Goal: Connect with others: Establish contact or relationships with other users

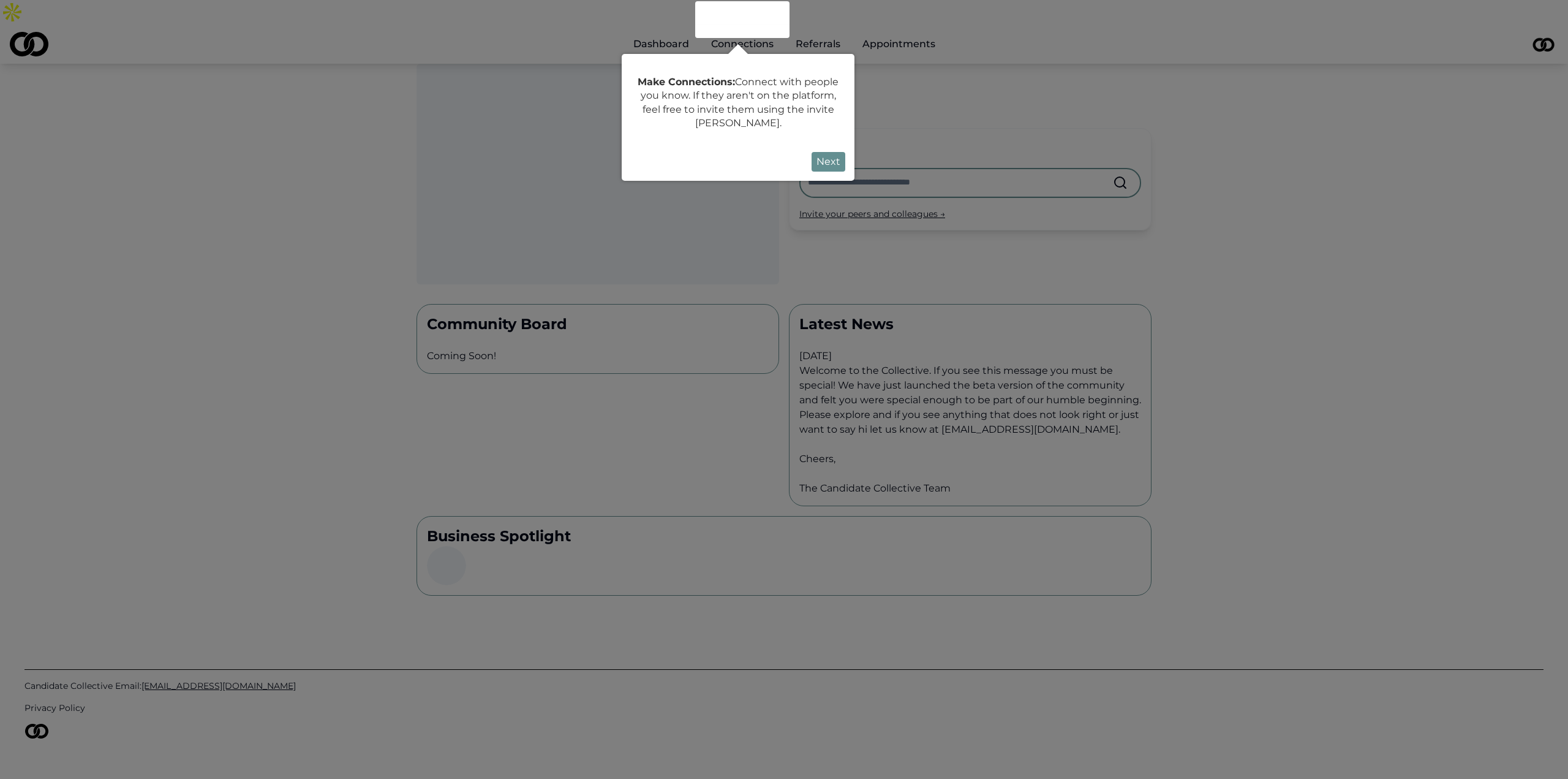
click at [822, 161] on button "Next" at bounding box center [828, 162] width 33 height 20
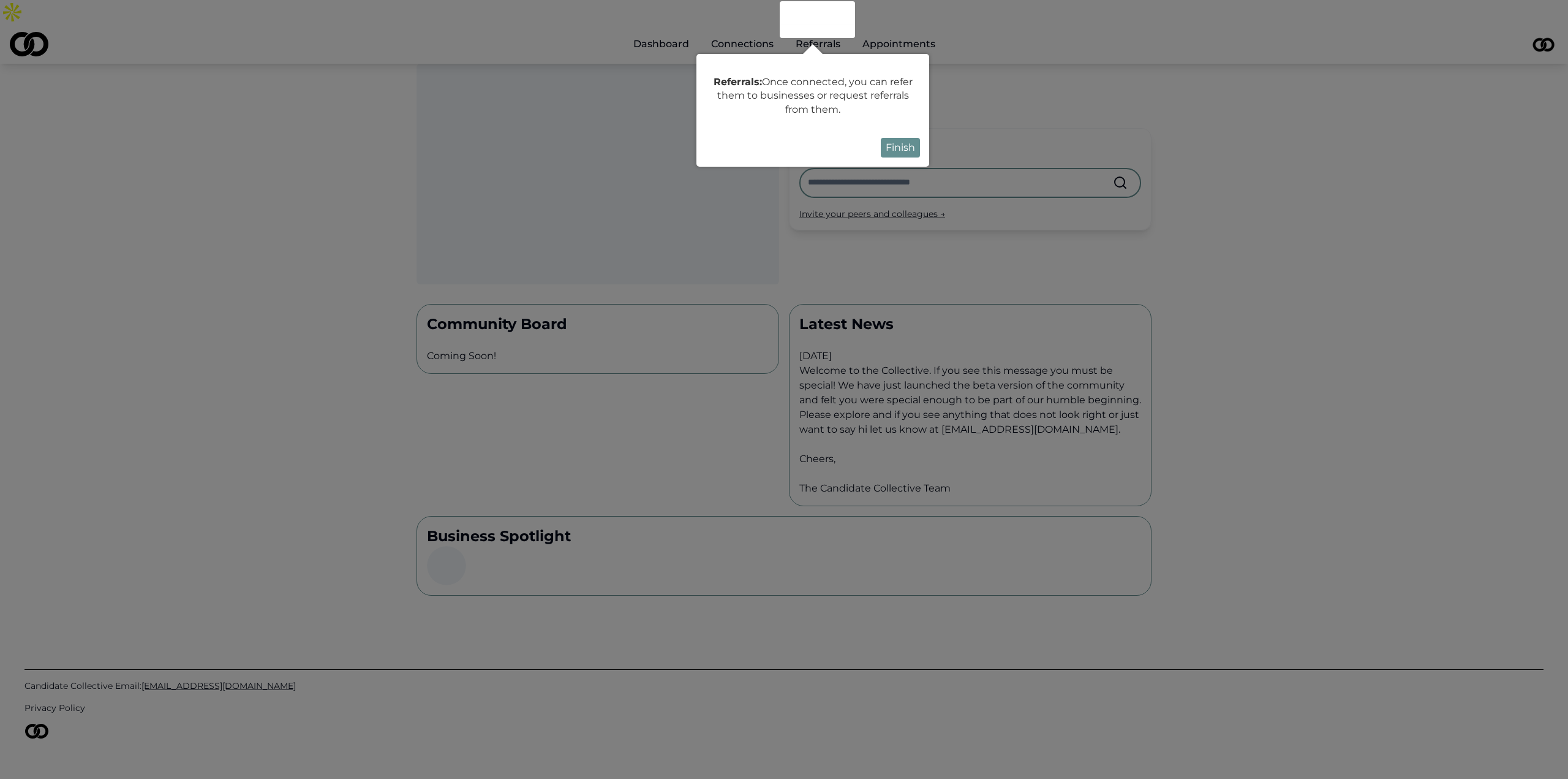
click at [884, 151] on button "Finish" at bounding box center [900, 148] width 40 height 20
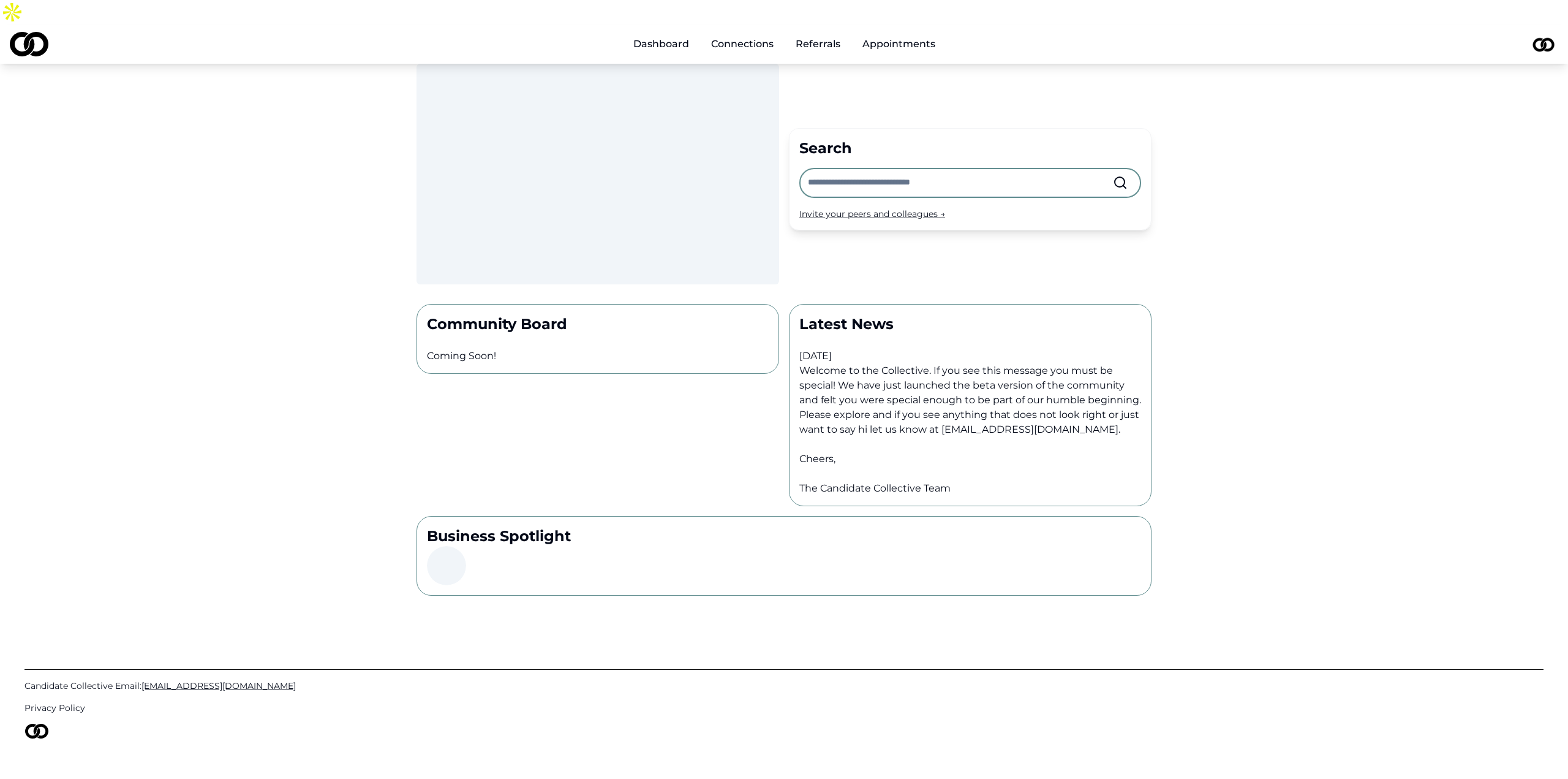
click at [887, 169] on input "text" at bounding box center [960, 182] width 305 height 27
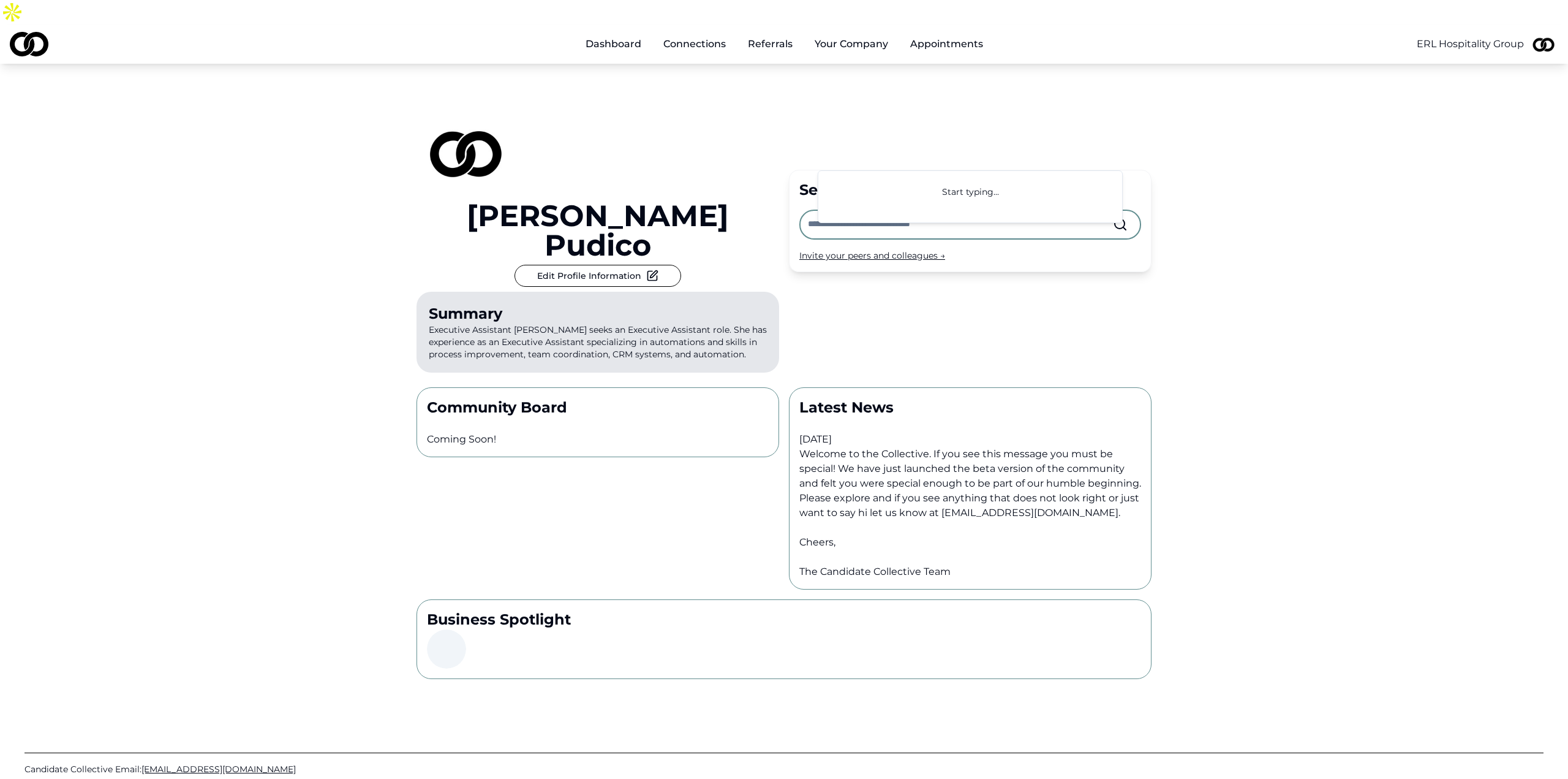
click at [1018, 211] on input "text" at bounding box center [960, 224] width 305 height 27
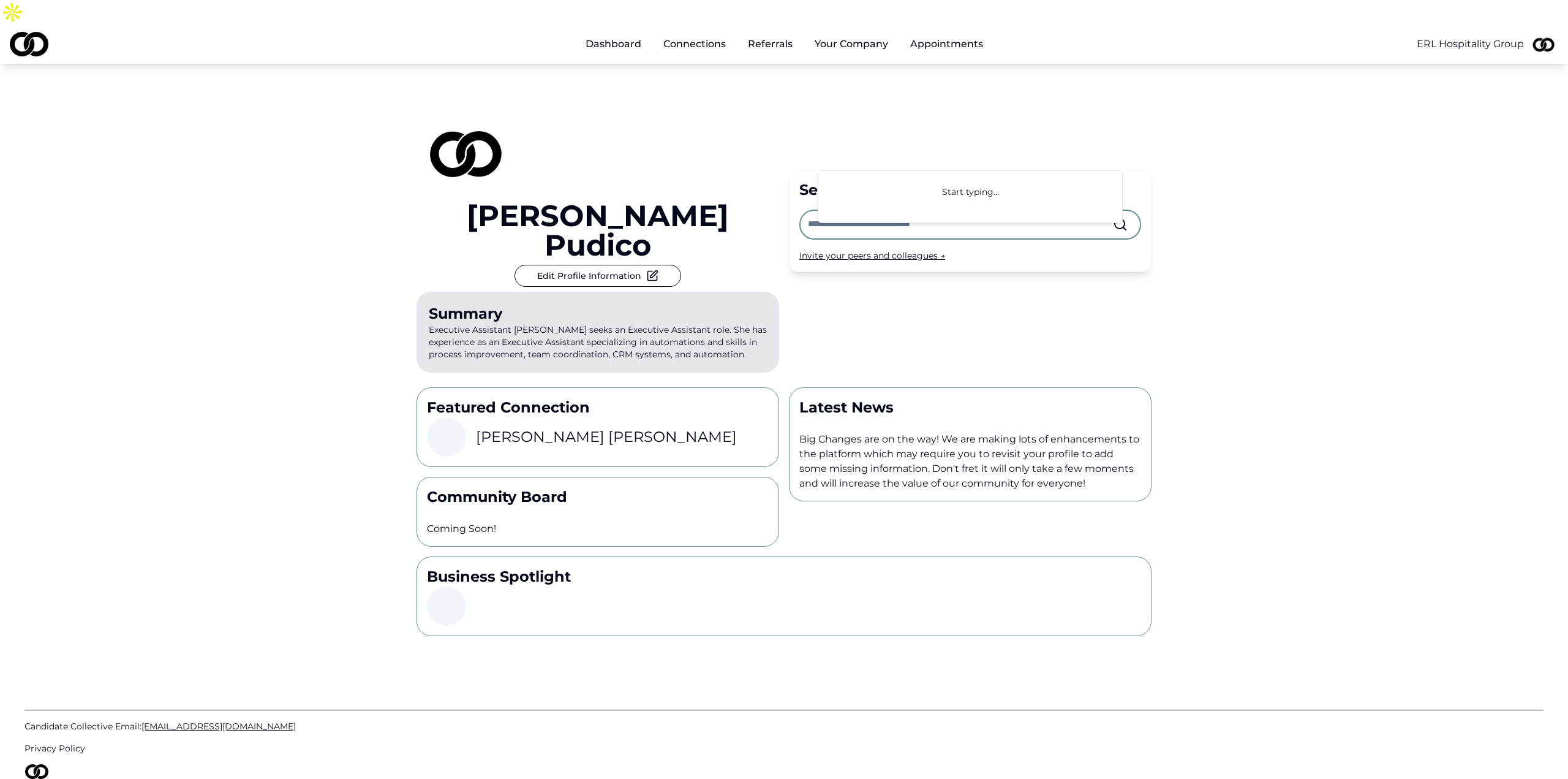
click at [541, 398] on p "Featured Connection" at bounding box center [597, 408] width 341 height 20
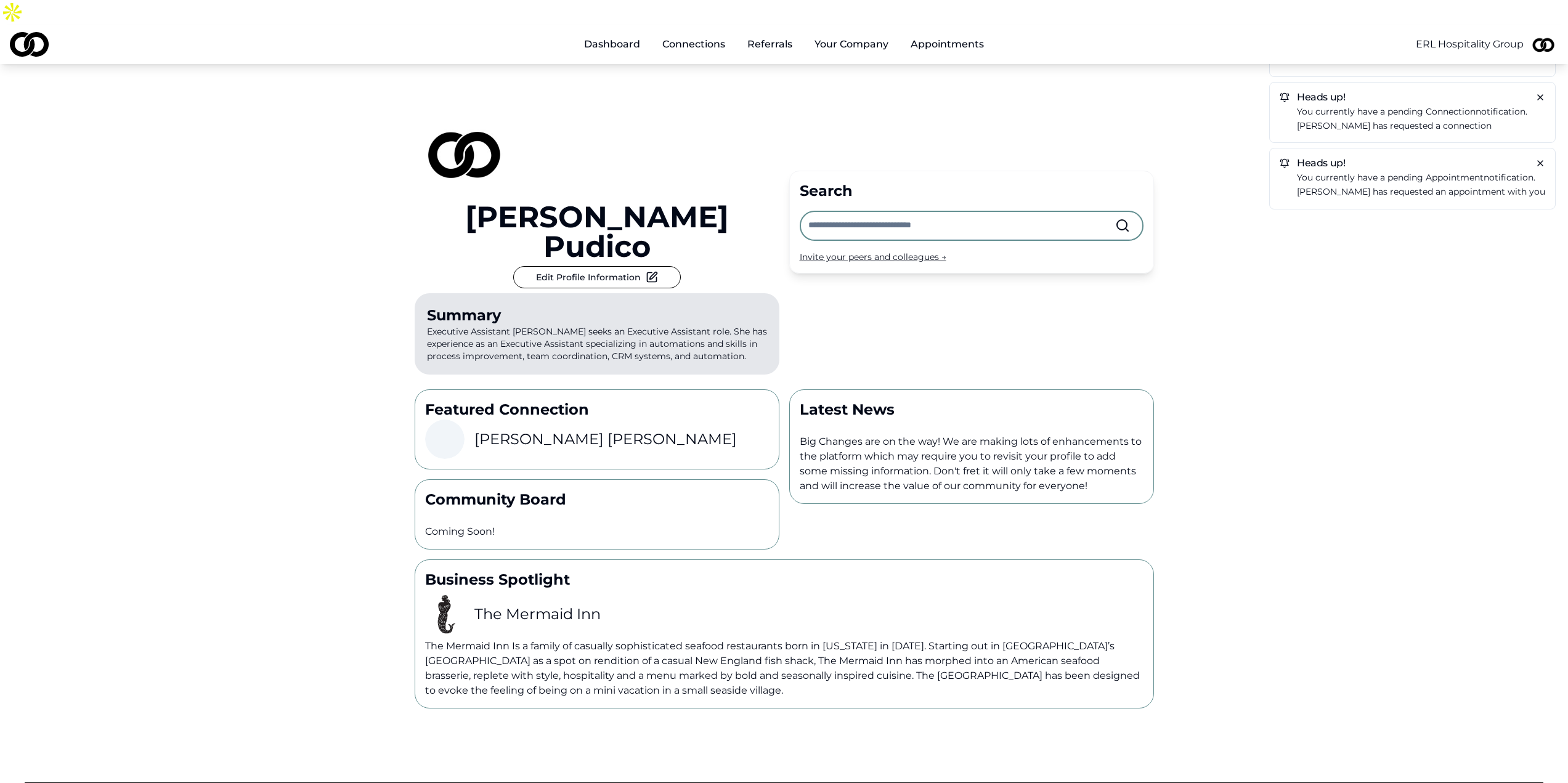
click at [723, 32] on link "Connections" at bounding box center [694, 44] width 83 height 24
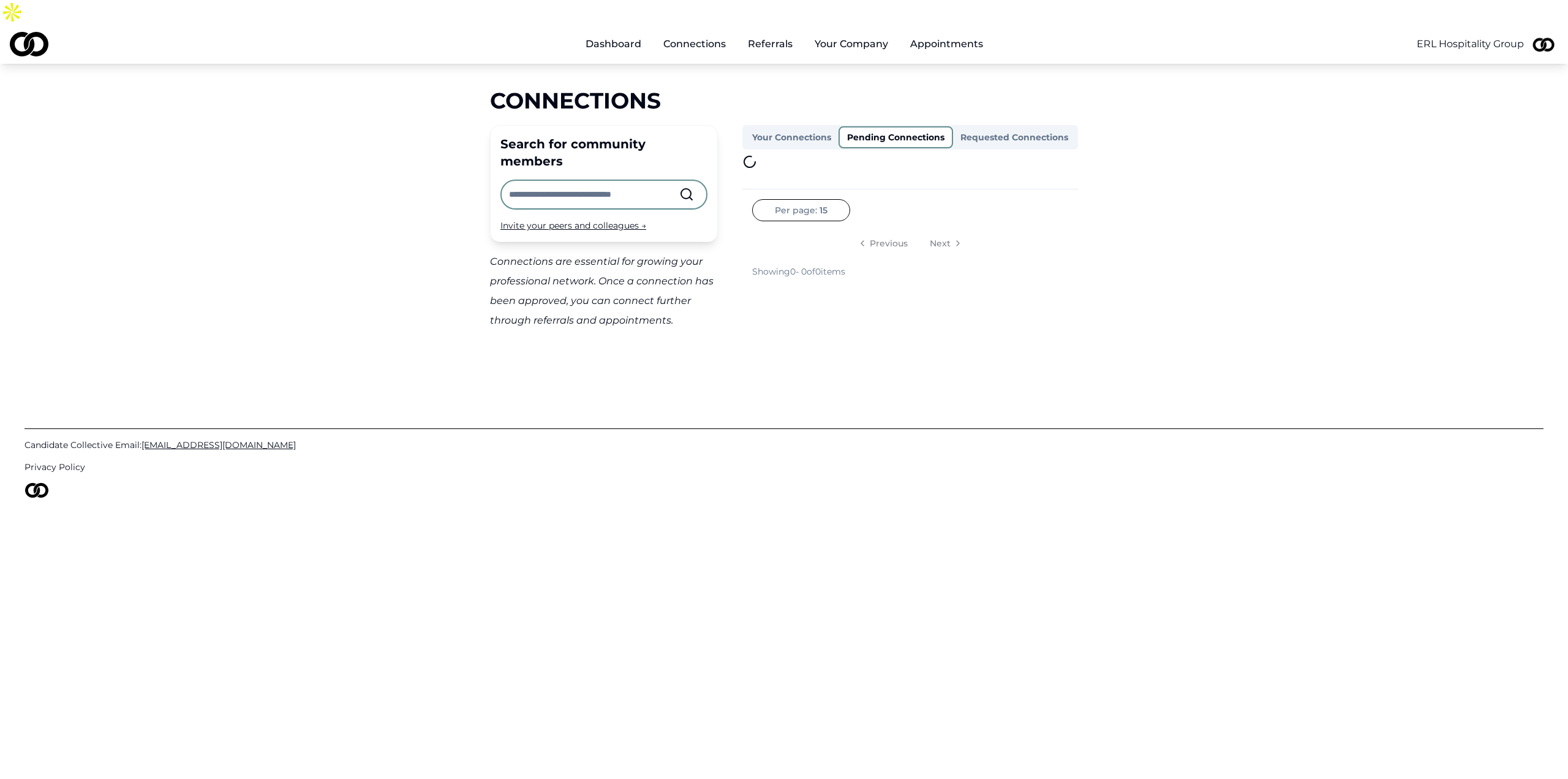
click at [892, 126] on button "Pending Connections" at bounding box center [896, 137] width 115 height 22
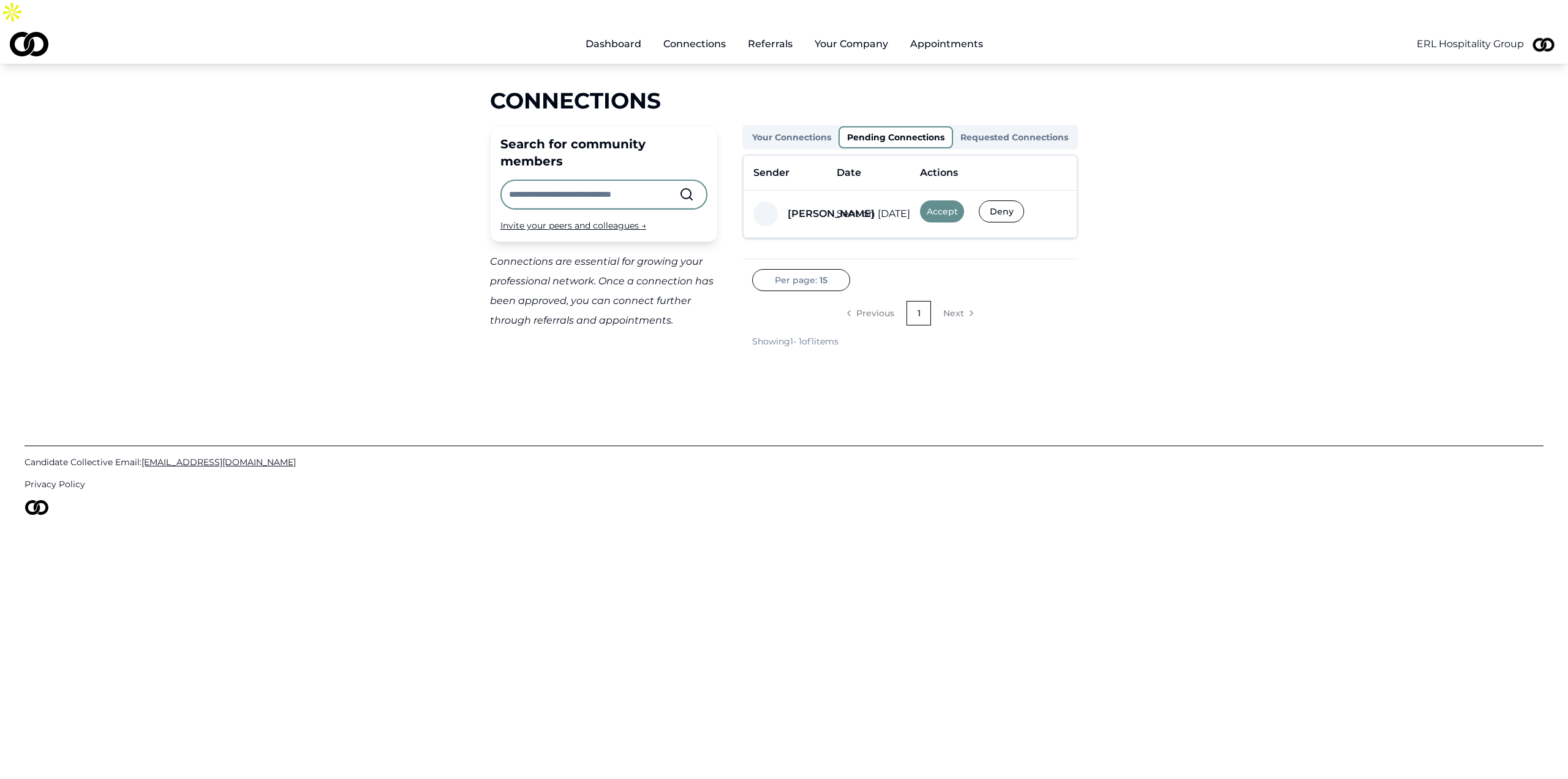
click at [1002, 128] on button "Requested Connections" at bounding box center [1014, 138] width 122 height 20
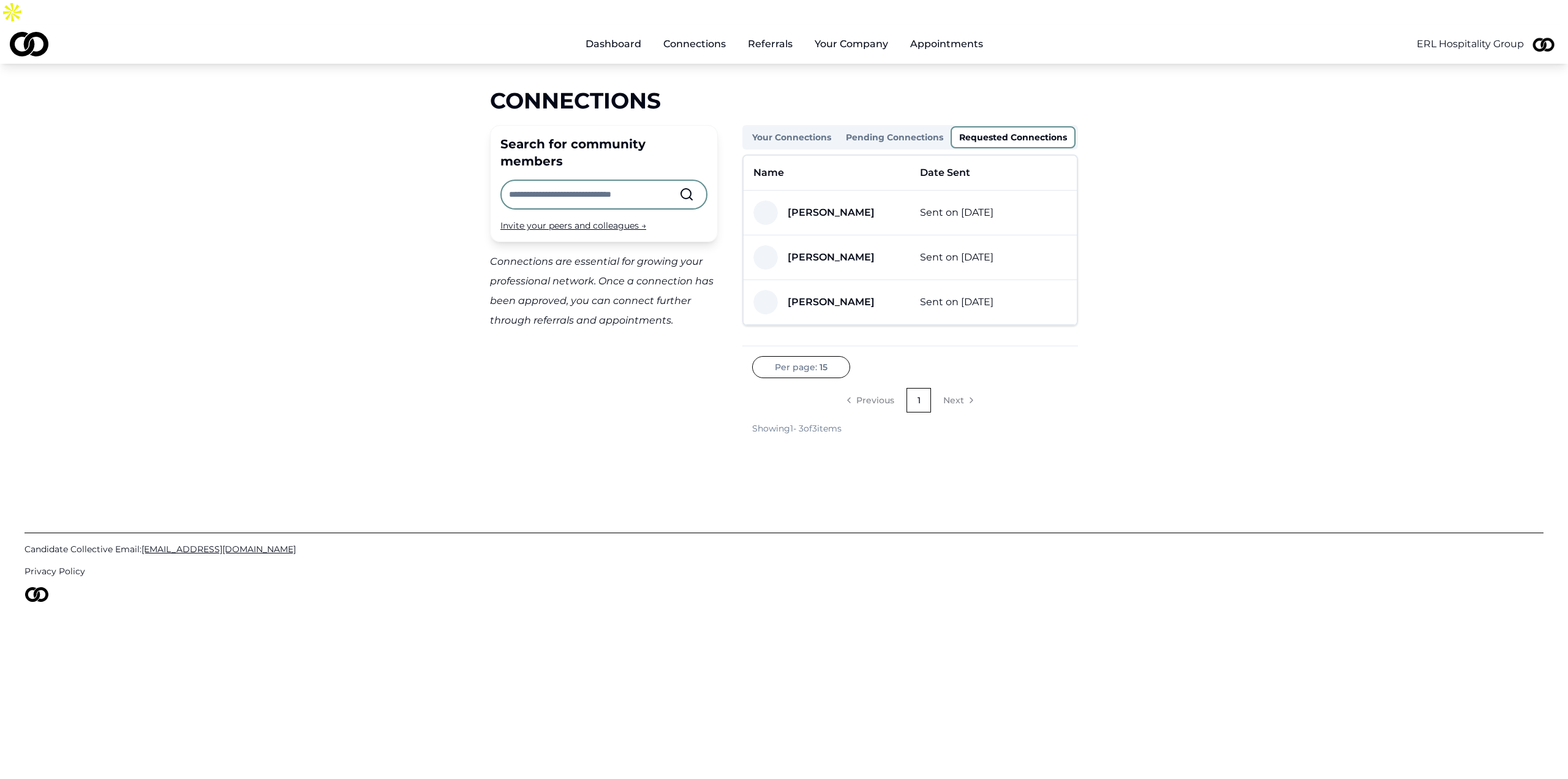
click at [926, 128] on button "Pending Connections" at bounding box center [894, 138] width 112 height 20
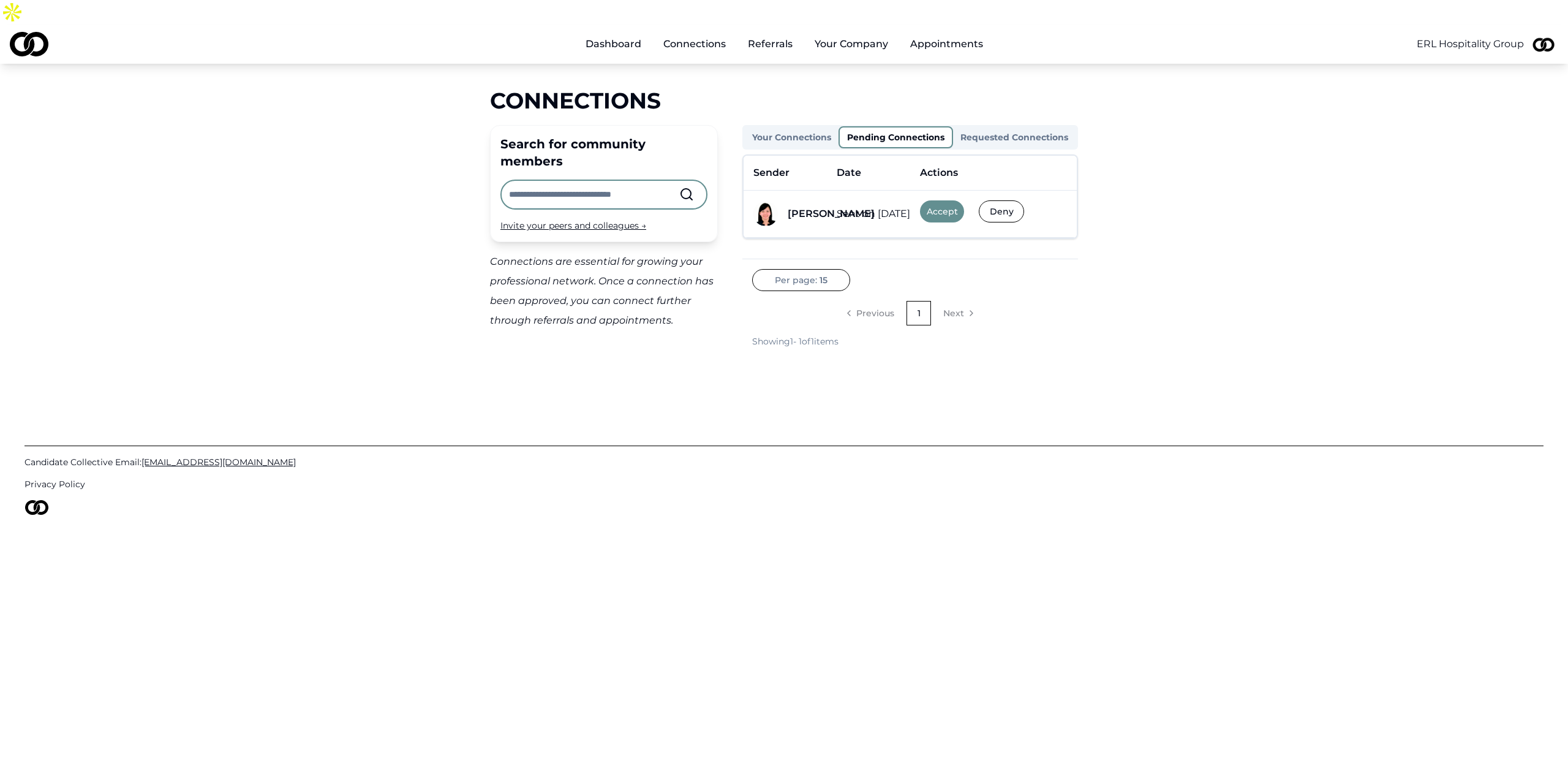
click at [944, 200] on button "Accept" at bounding box center [942, 211] width 44 height 22
click at [995, 125] on div "Your Connections Pending Connections Requested Connections" at bounding box center [909, 137] width 335 height 24
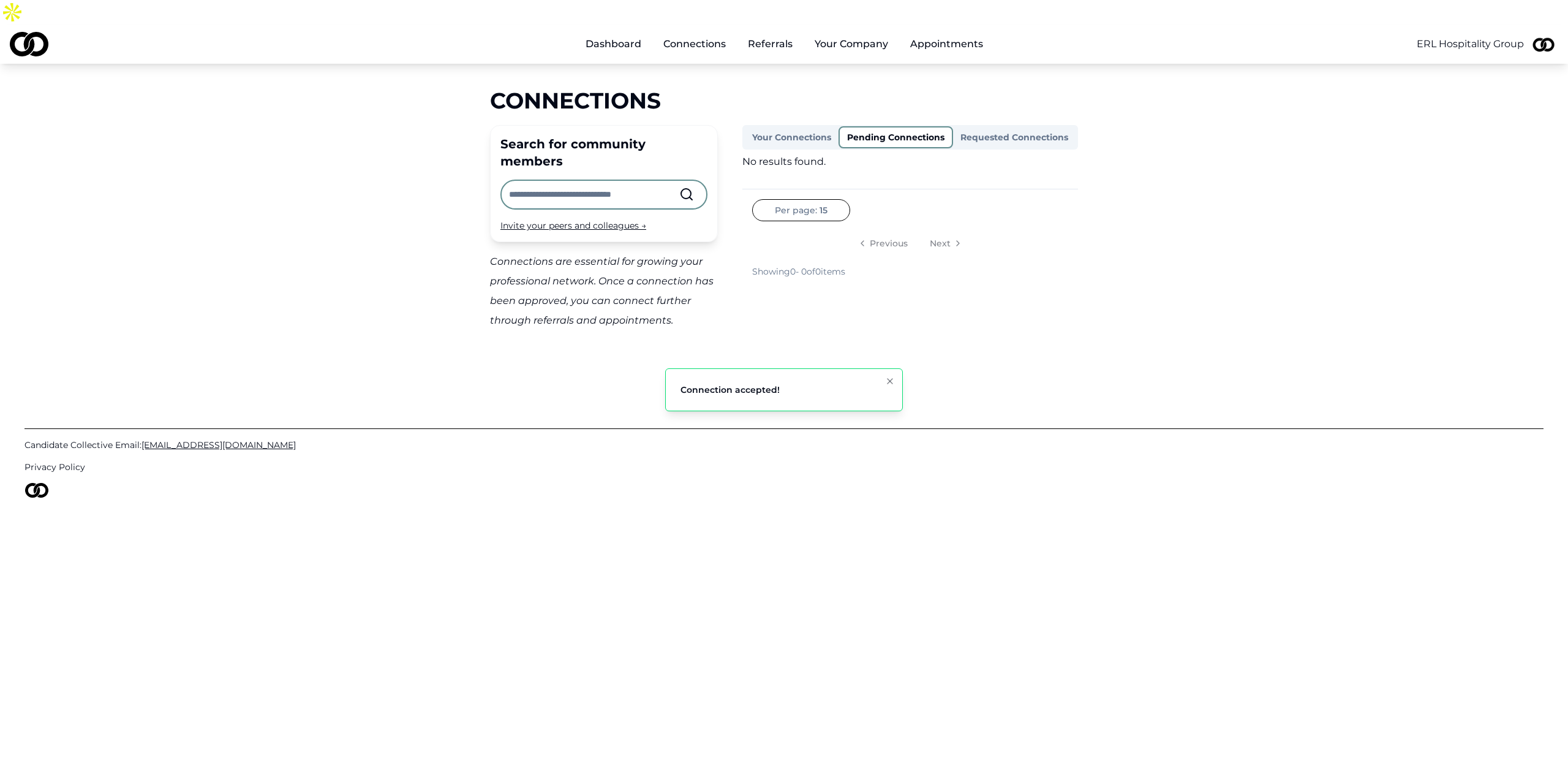
click at [994, 128] on button "Requested Connections" at bounding box center [1014, 138] width 122 height 20
click at [795, 126] on button "Your Connections" at bounding box center [792, 137] width 96 height 22
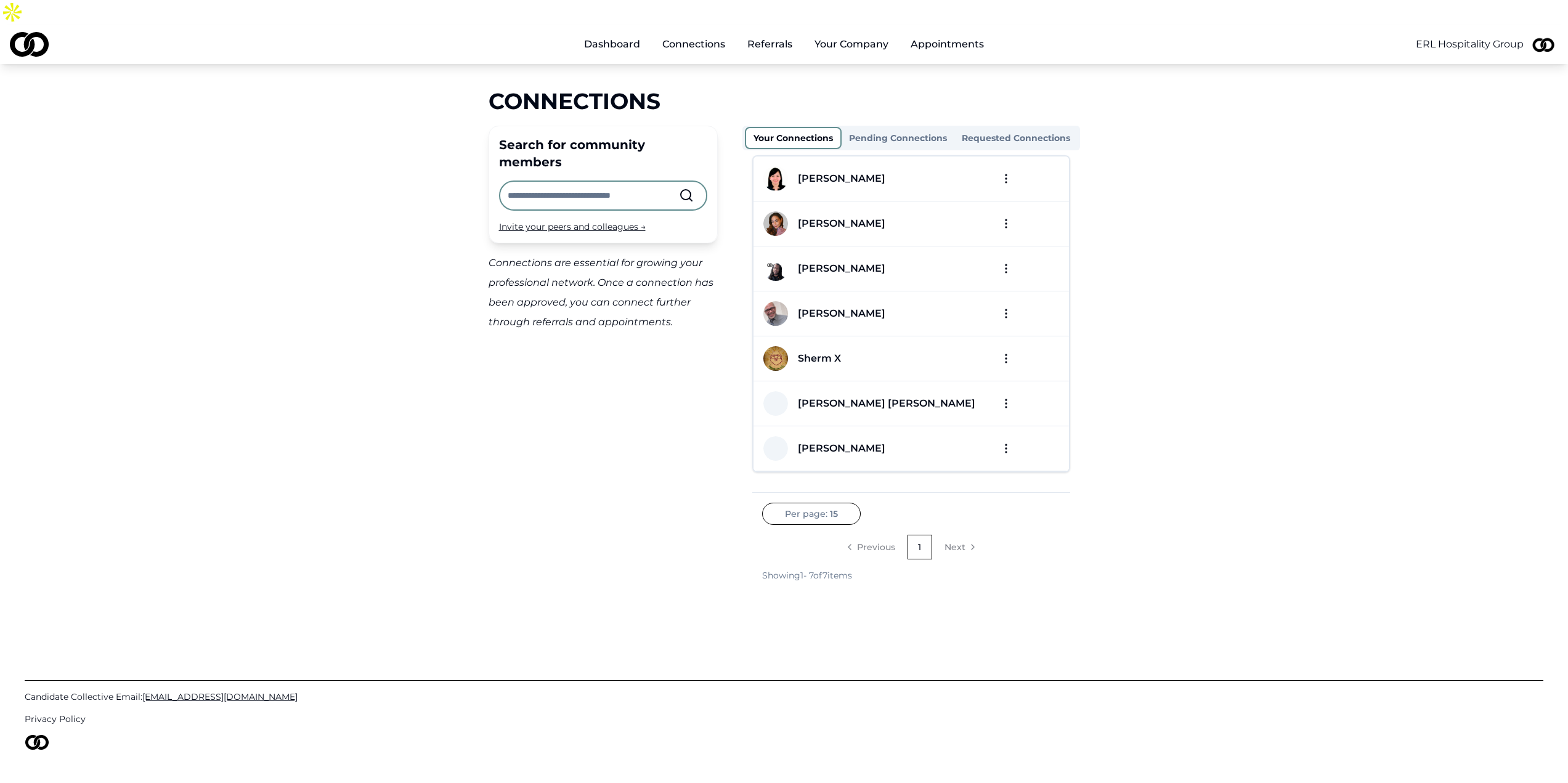
click at [820, 171] on div "Jaymie Pineda" at bounding box center [841, 178] width 87 height 15
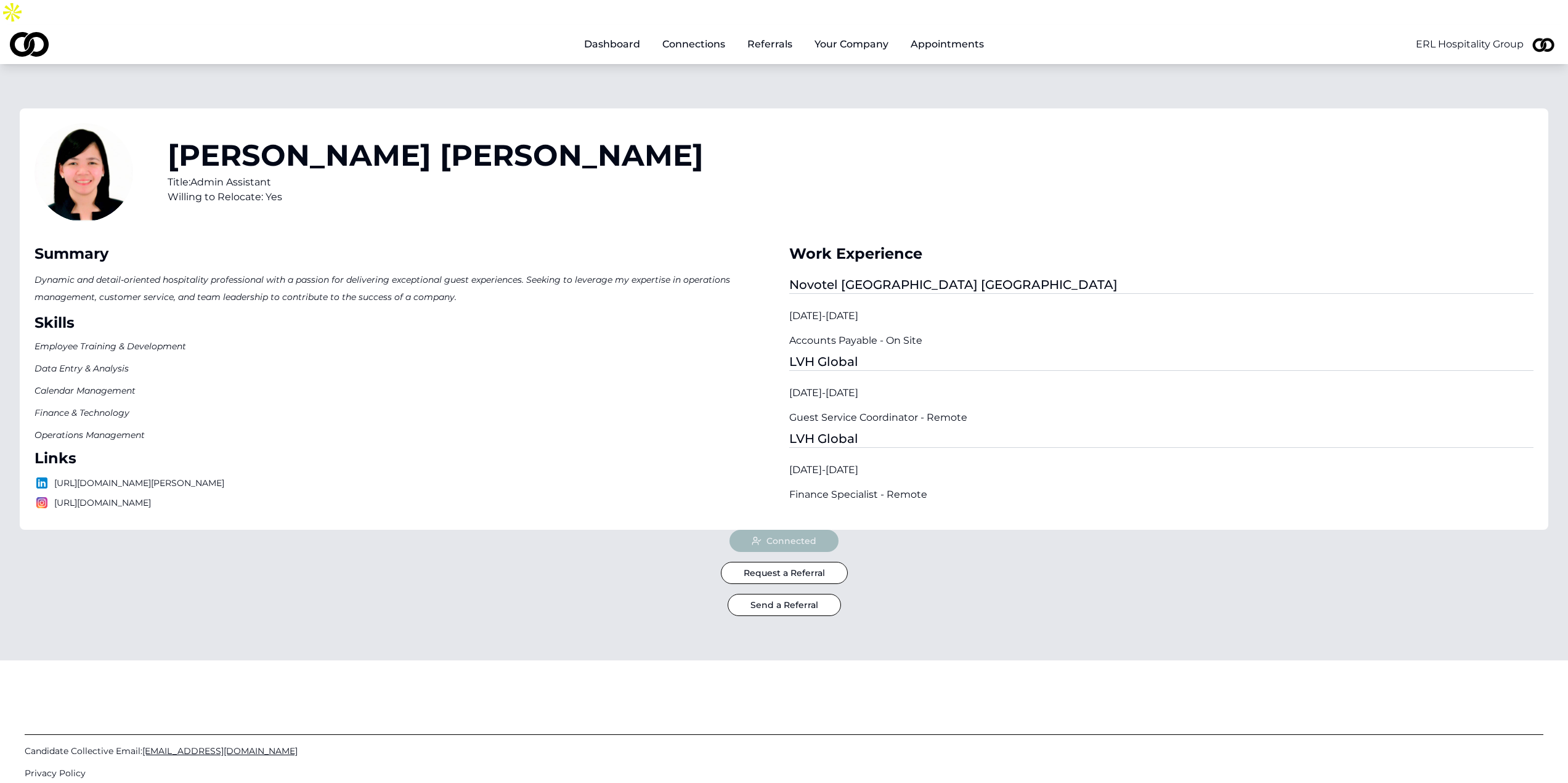
click at [773, 32] on link "Referrals" at bounding box center [769, 44] width 65 height 24
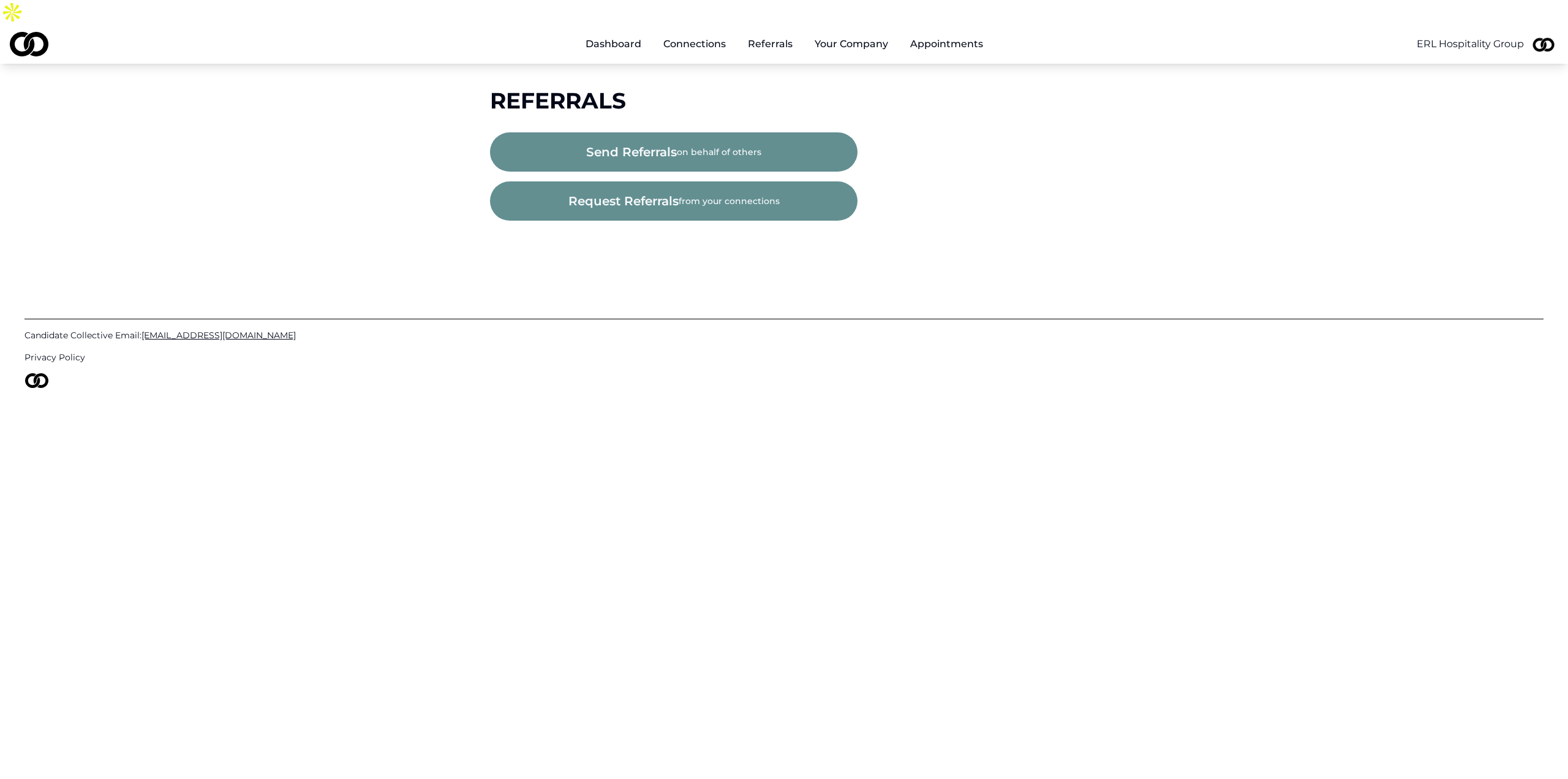
click at [696, 32] on link "Connections" at bounding box center [694, 44] width 82 height 24
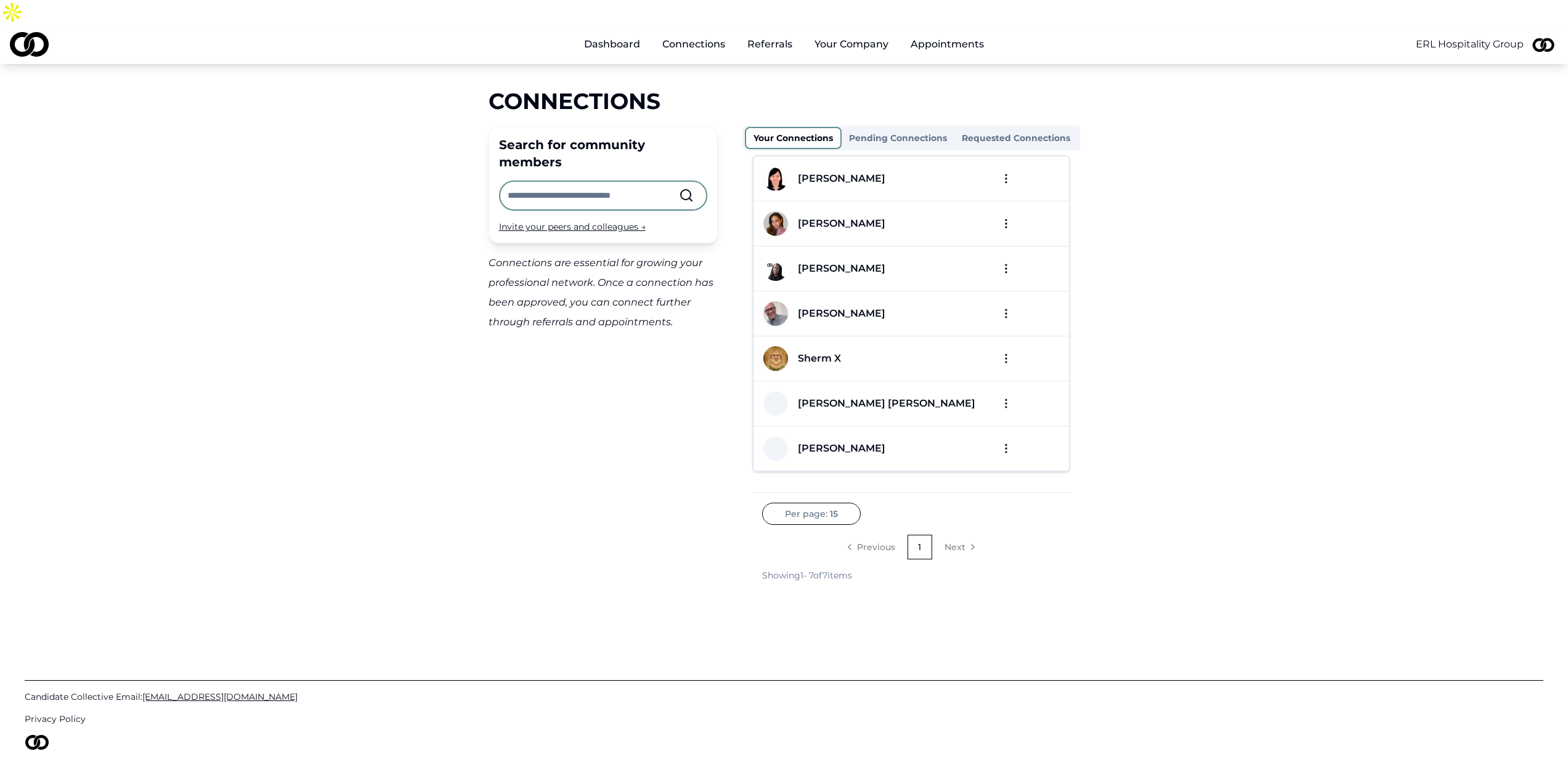
click at [613, 182] on input "text" at bounding box center [594, 195] width 171 height 27
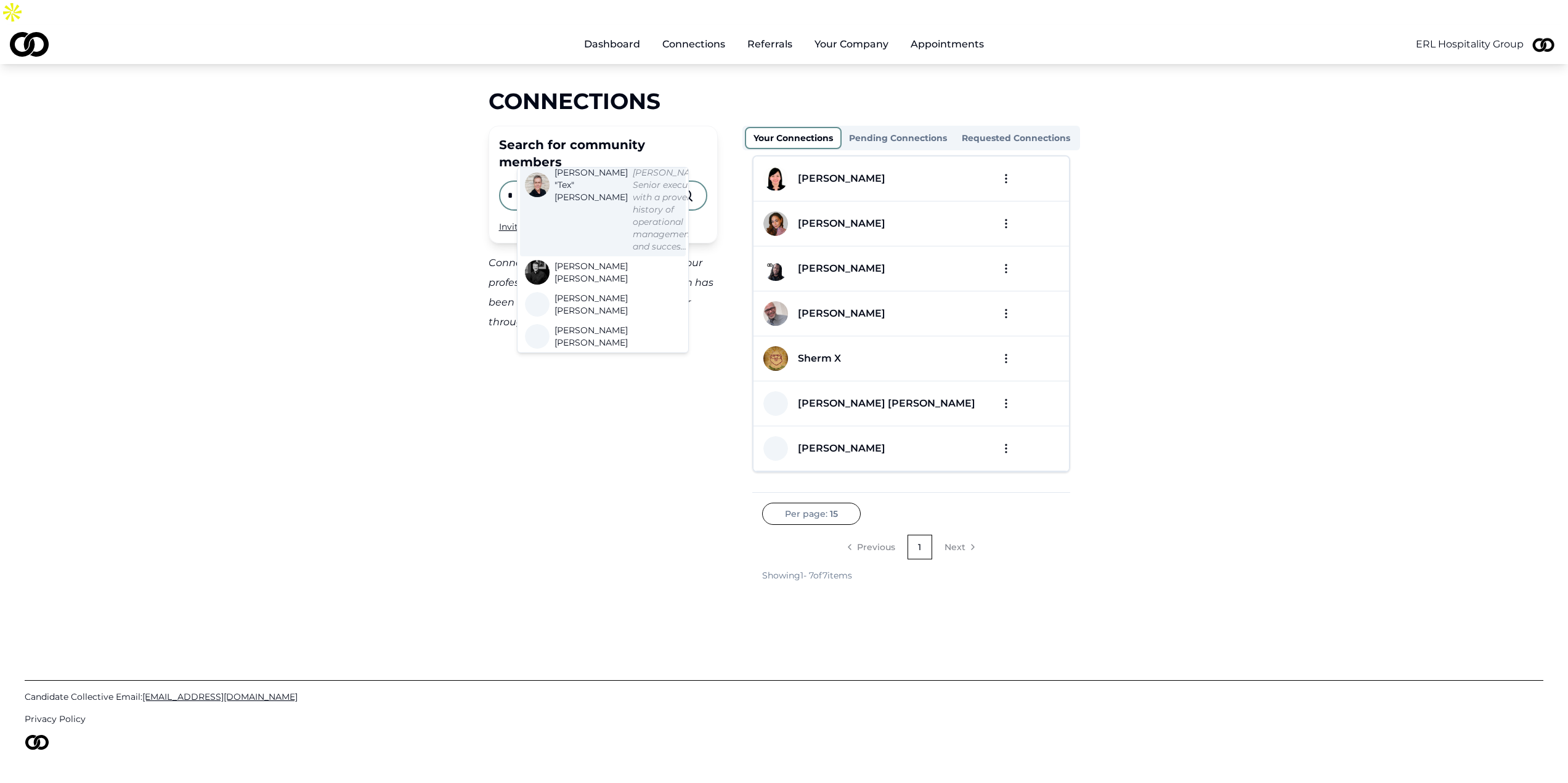
type input "*"
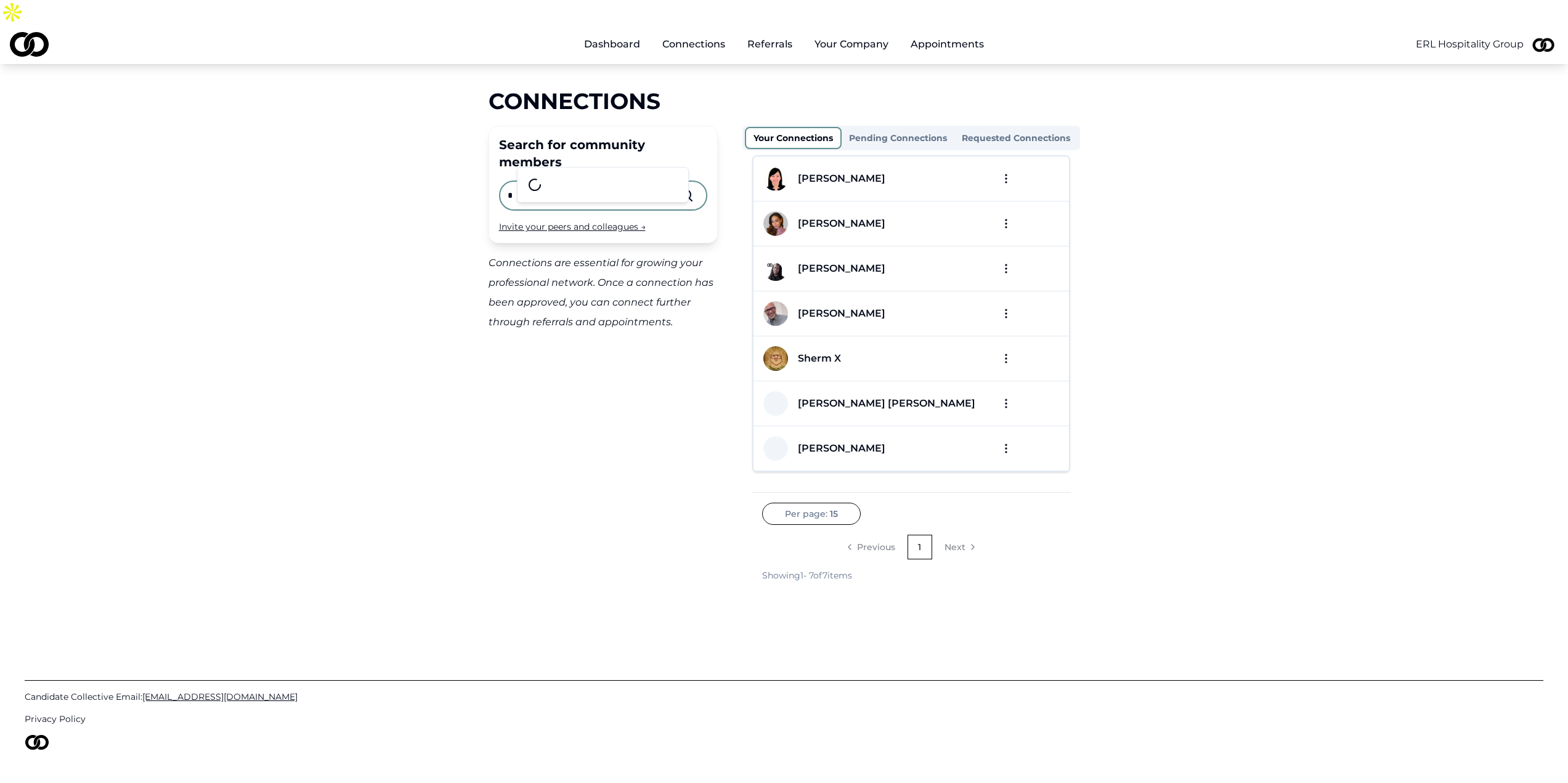
scroll to position [0, 0]
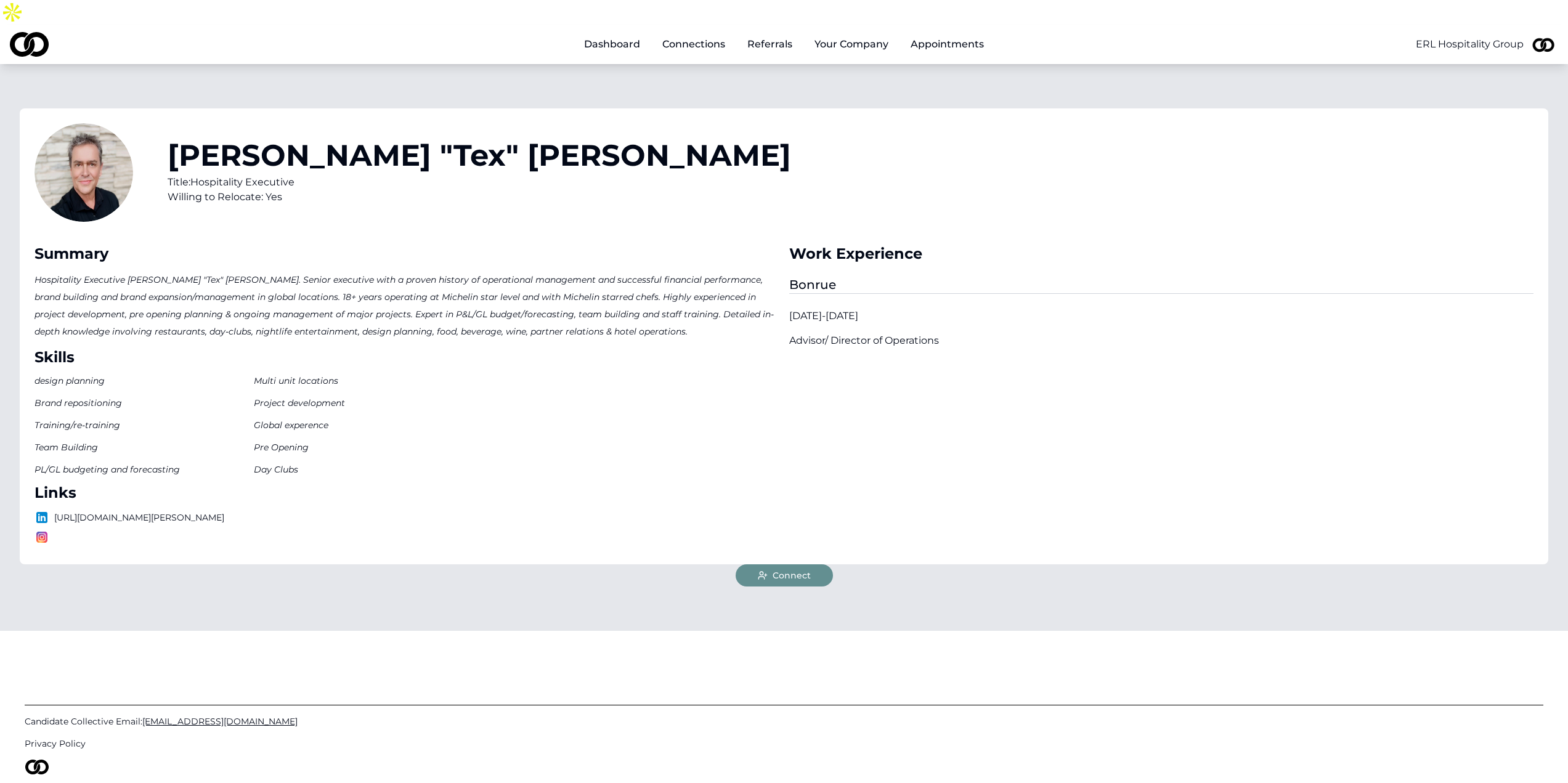
click at [764, 570] on icon at bounding box center [763, 575] width 10 height 10
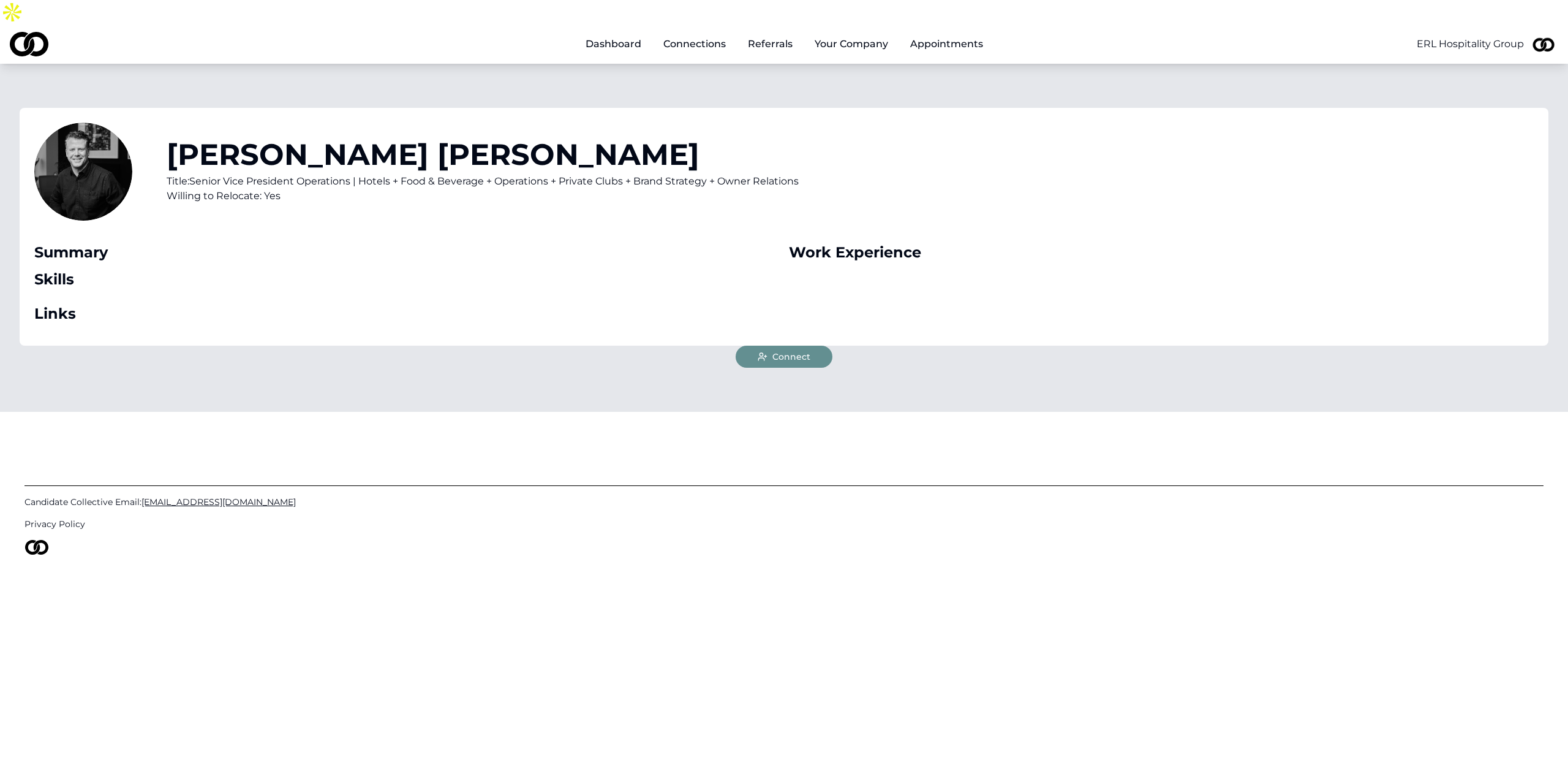
click at [792, 351] on span "Connect" at bounding box center [792, 357] width 38 height 12
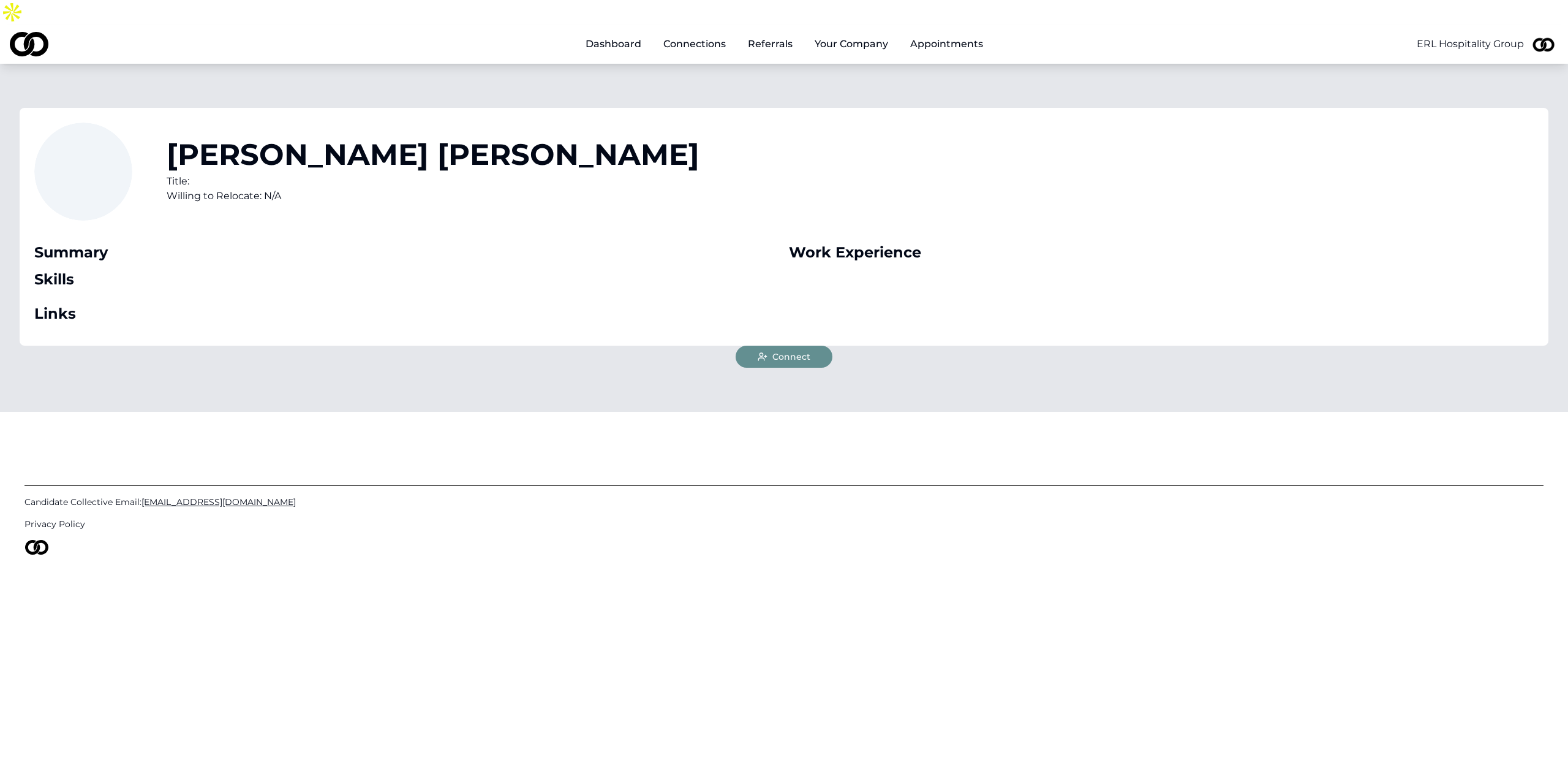
drag, startPoint x: 801, startPoint y: 332, endPoint x: 805, endPoint y: 319, distance: 13.6
click at [801, 351] on span "Connect" at bounding box center [792, 357] width 38 height 12
click at [789, 351] on span "Connect" at bounding box center [792, 357] width 38 height 12
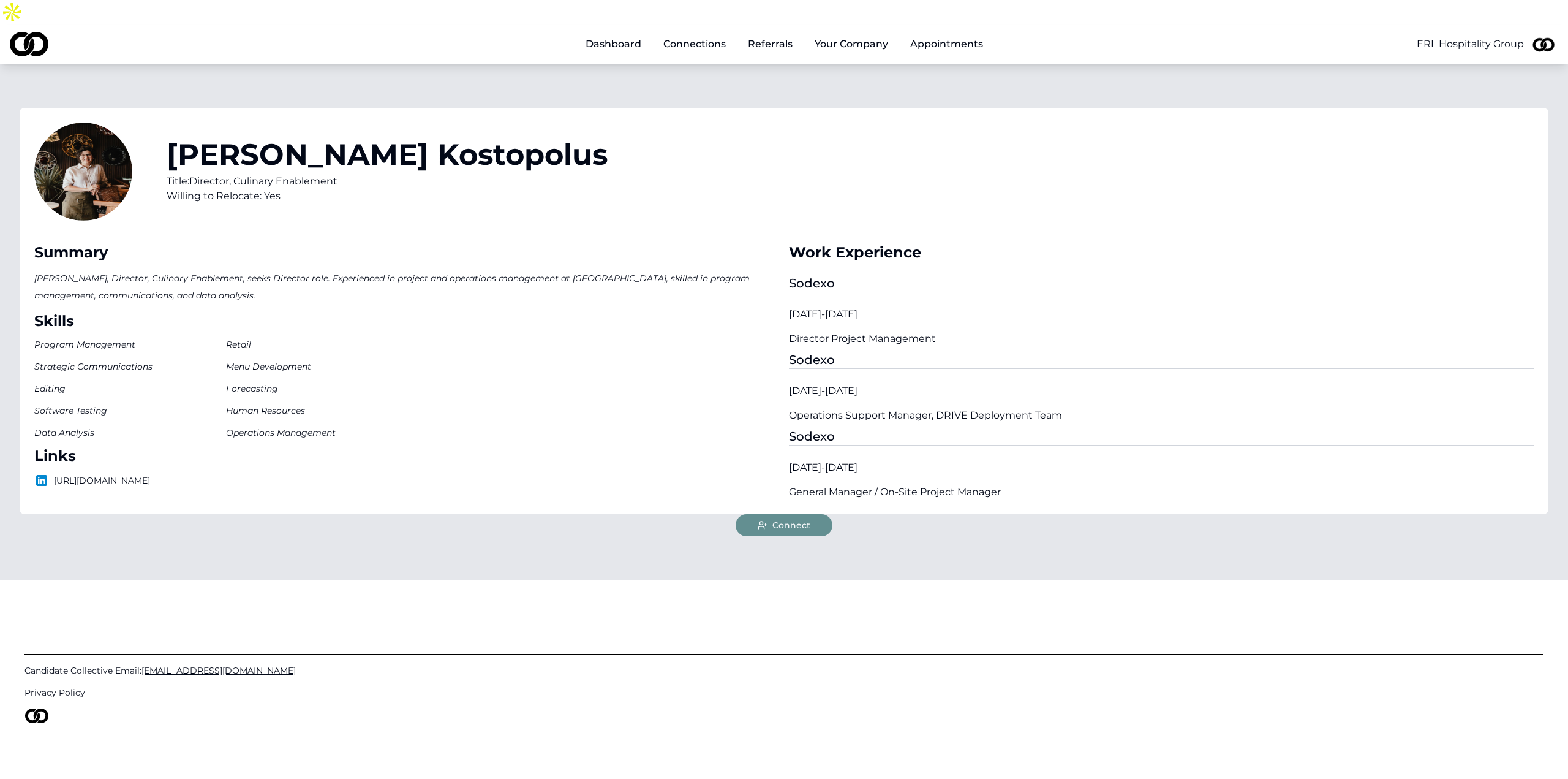
click at [764, 520] on icon at bounding box center [762, 525] width 10 height 10
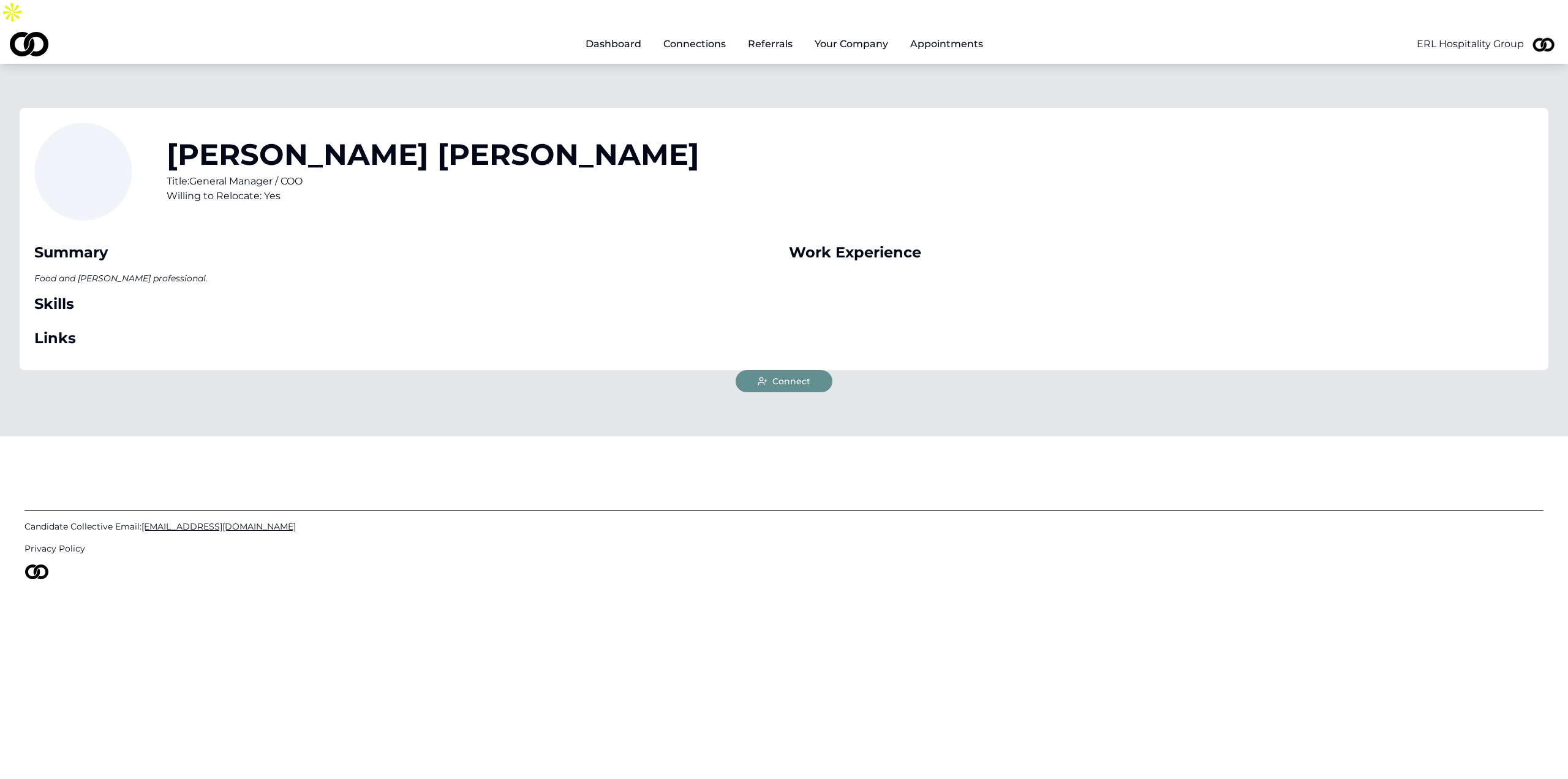
click at [788, 370] on button "Connect" at bounding box center [783, 380] width 97 height 22
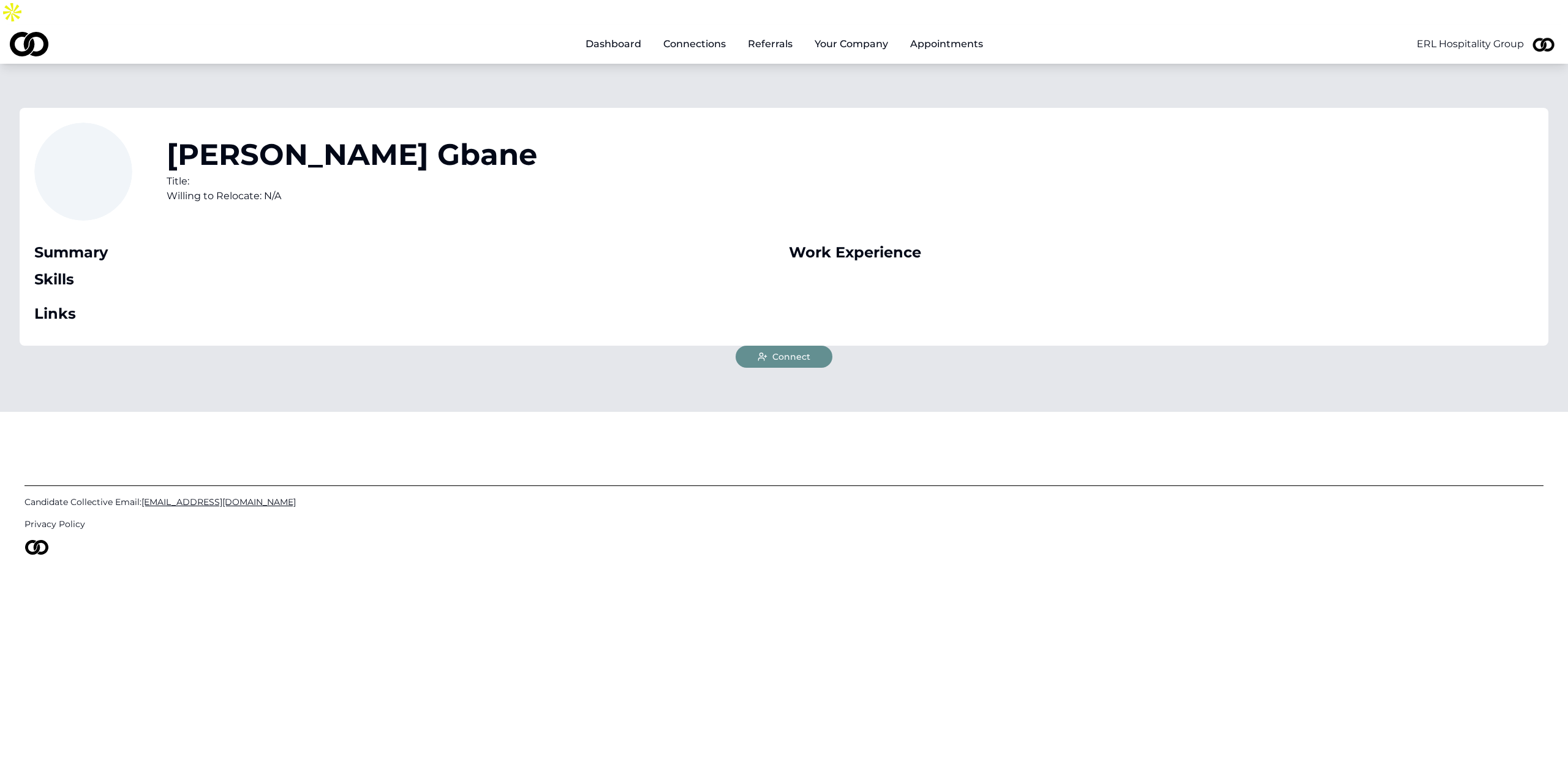
click at [784, 345] on button "Connect" at bounding box center [783, 356] width 97 height 22
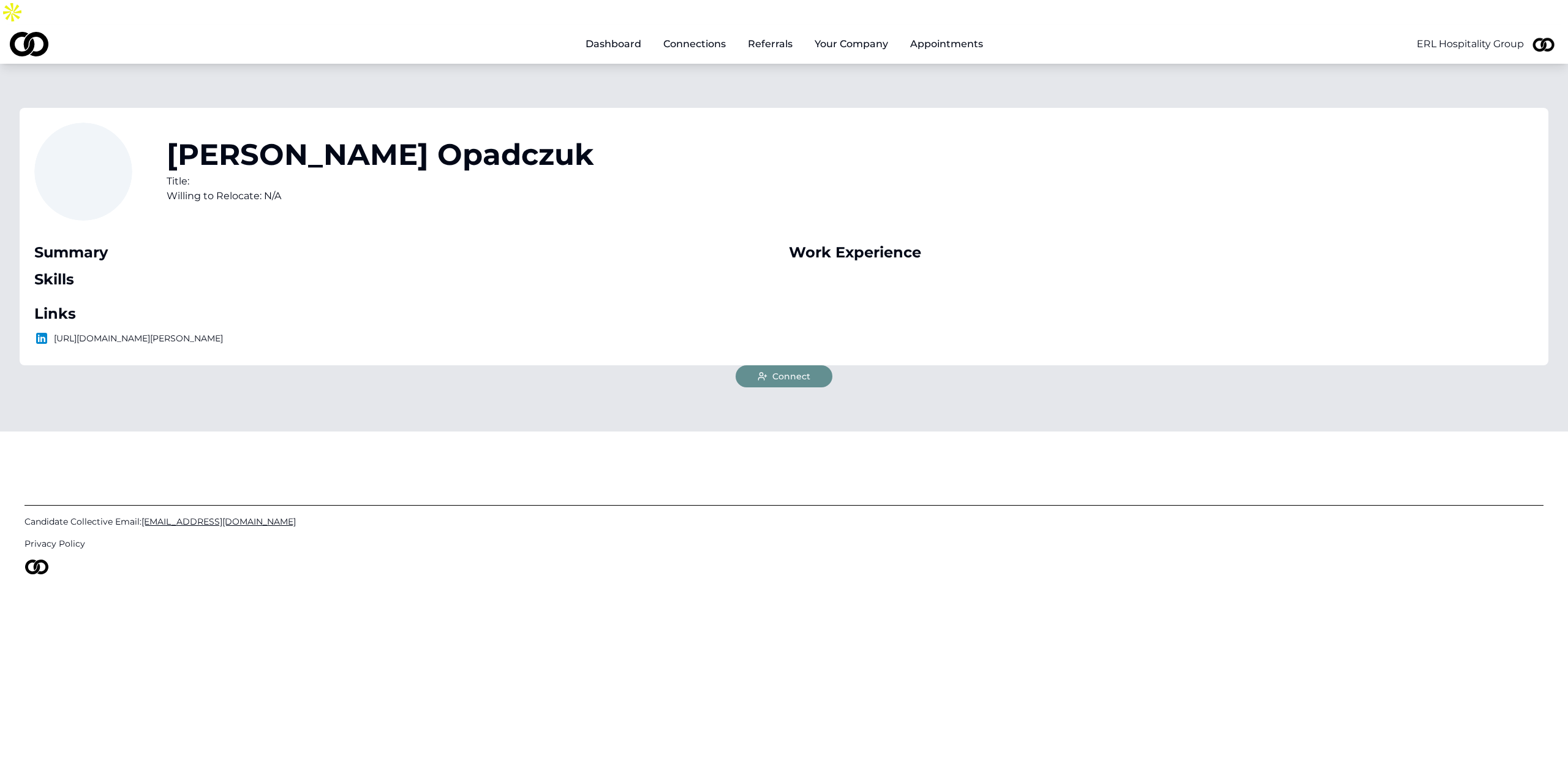
click at [804, 365] on button "Connect" at bounding box center [783, 376] width 97 height 22
